Goal: Find specific page/section: Find specific page/section

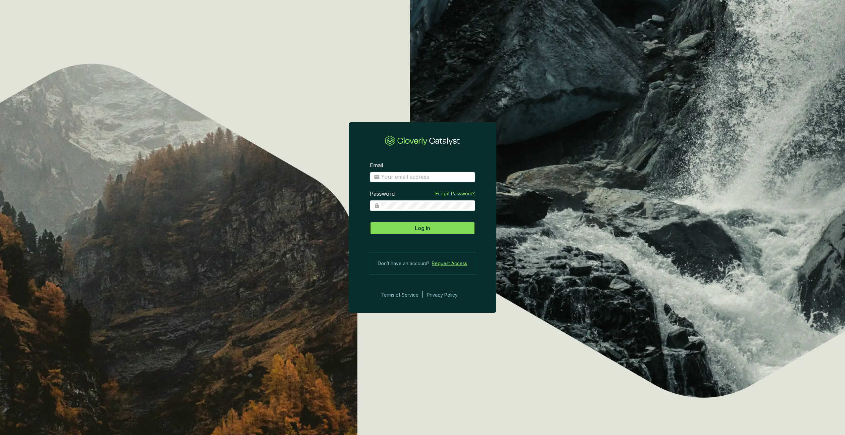
type input "[PERSON_NAME][EMAIL_ADDRESS][DOMAIN_NAME]"
click at [454, 228] on button "Log In" at bounding box center [422, 228] width 105 height 13
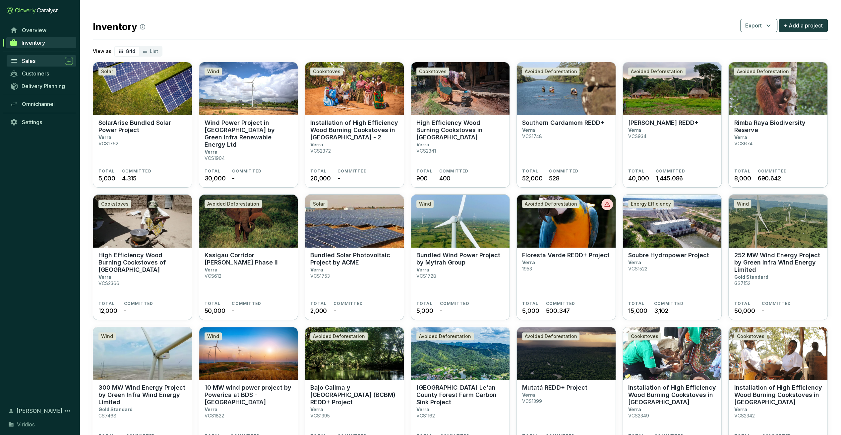
click at [26, 59] on span "Sales" at bounding box center [29, 61] width 14 height 7
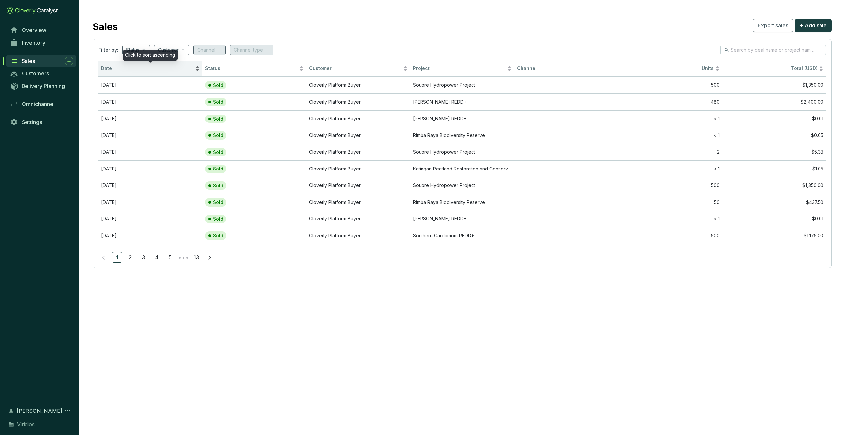
click at [130, 68] on span "Date" at bounding box center [147, 68] width 93 height 6
click at [121, 68] on span "Date" at bounding box center [147, 68] width 93 height 6
